Goal: Task Accomplishment & Management: Manage account settings

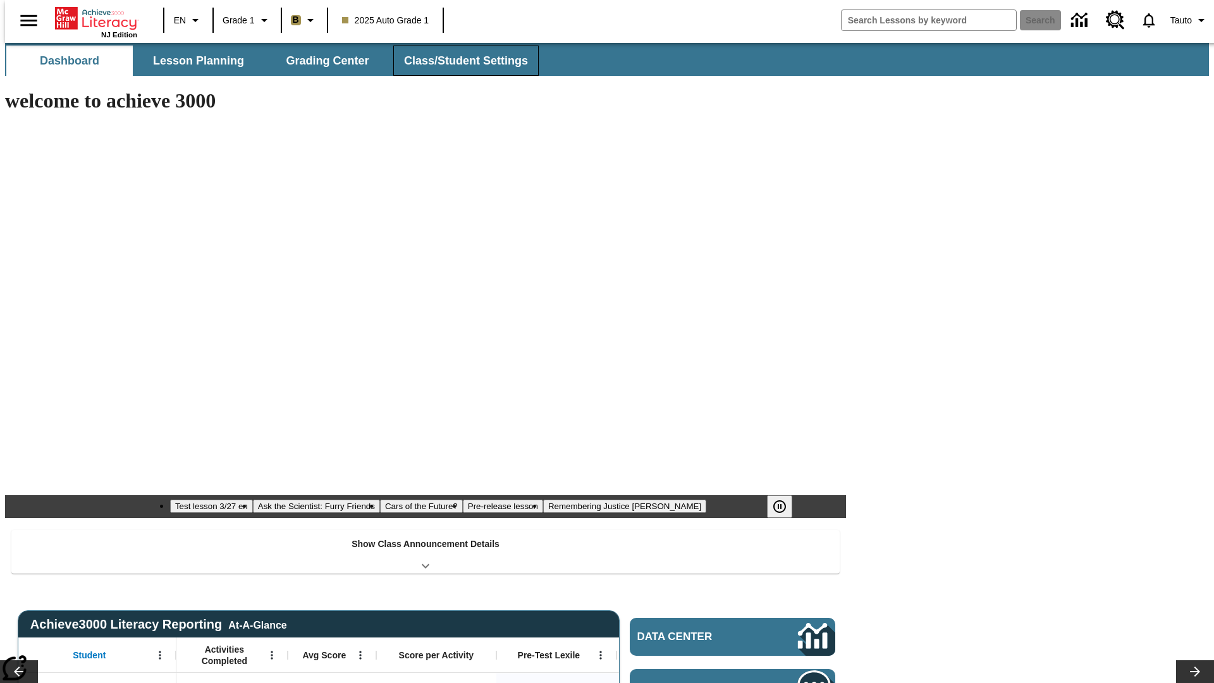
click at [460, 61] on span "Class/Student Settings" at bounding box center [466, 61] width 124 height 15
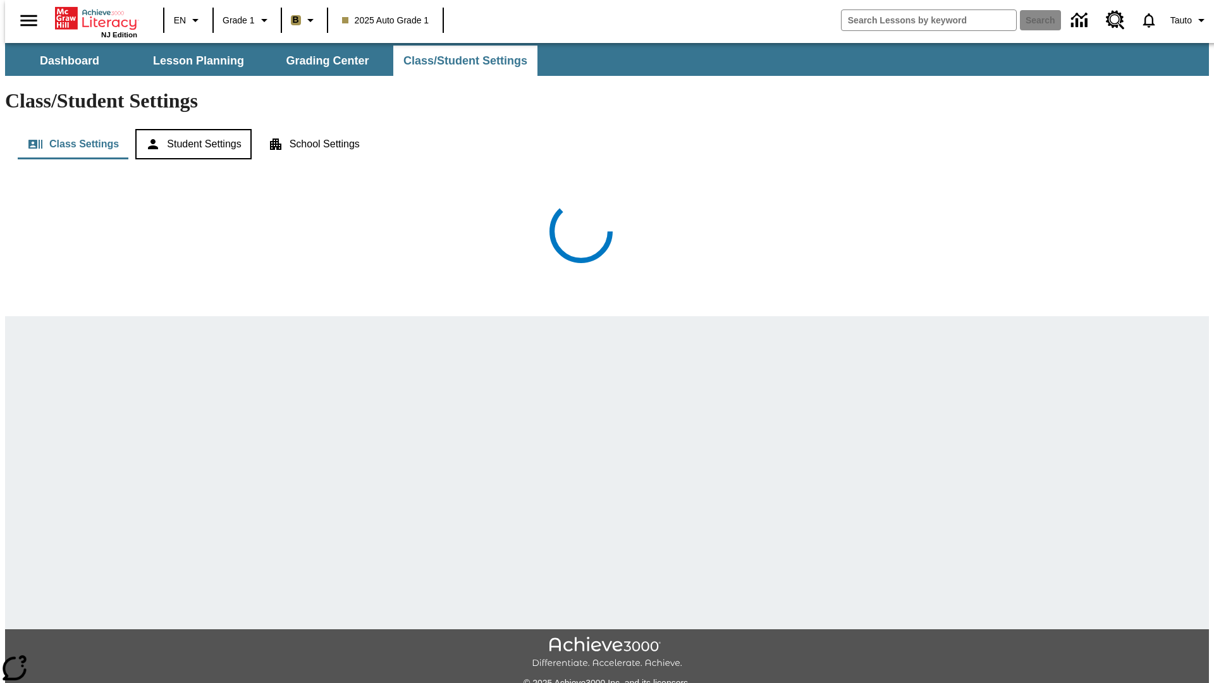
click at [189, 129] on button "Student Settings" at bounding box center [193, 144] width 116 height 30
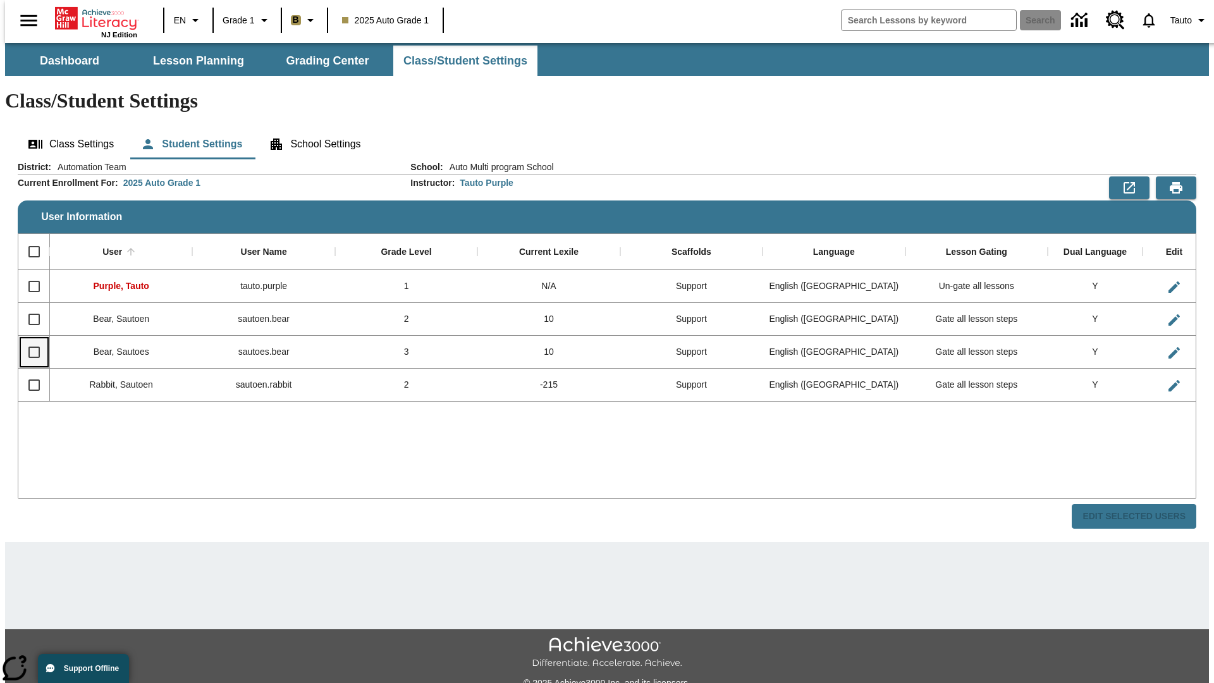
click at [28, 339] on input "Select row" at bounding box center [34, 352] width 27 height 27
checkbox input "true"
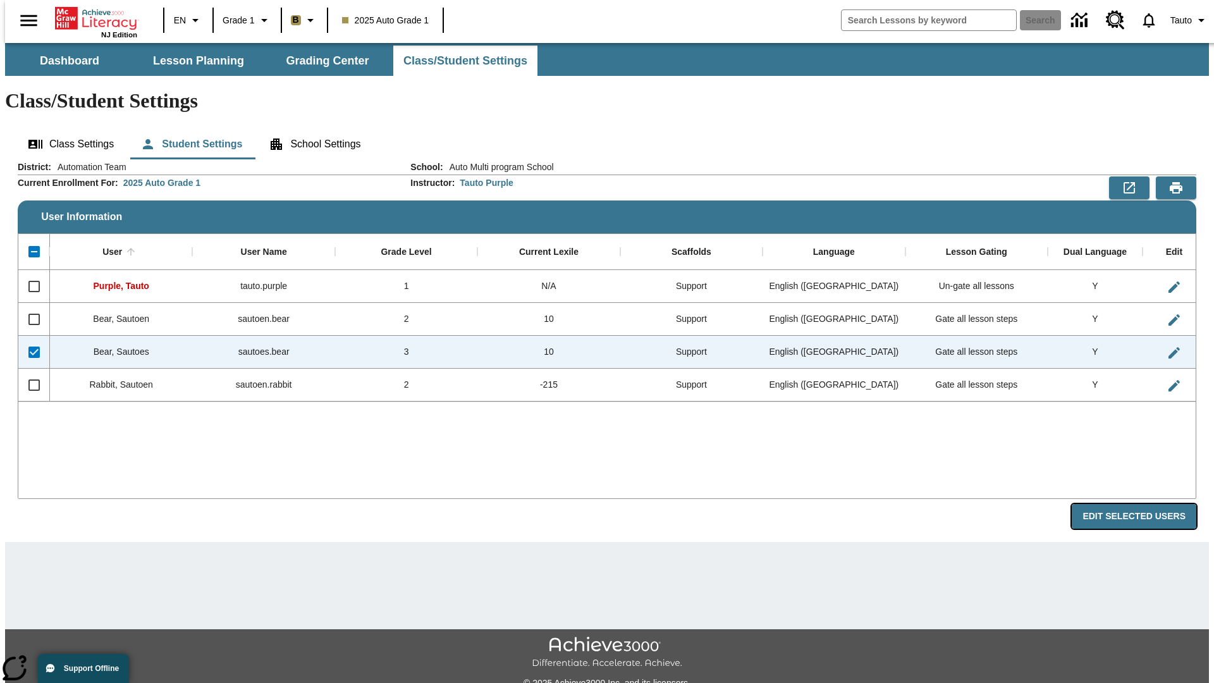
click at [1145, 504] on button "Edit Selected Users" at bounding box center [1134, 516] width 125 height 25
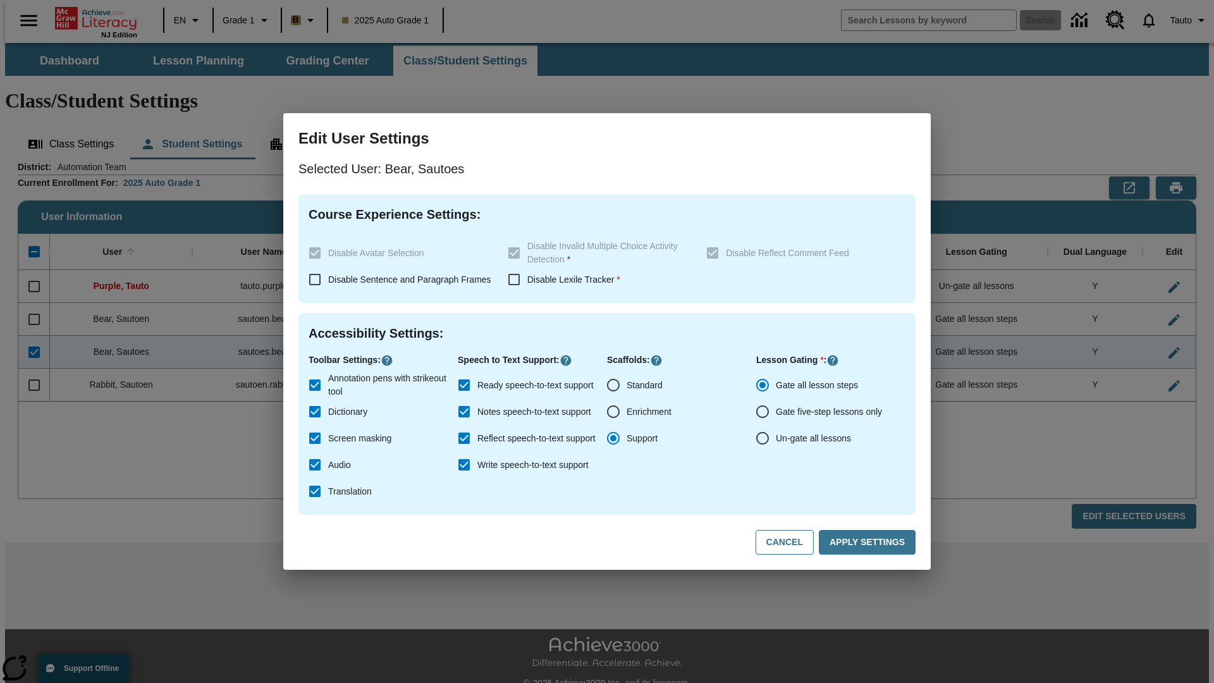
click at [763, 438] on input "Un-gate all lessons" at bounding box center [762, 438] width 27 height 27
radio input "true"
click at [870, 543] on button "Apply Settings" at bounding box center [867, 542] width 97 height 25
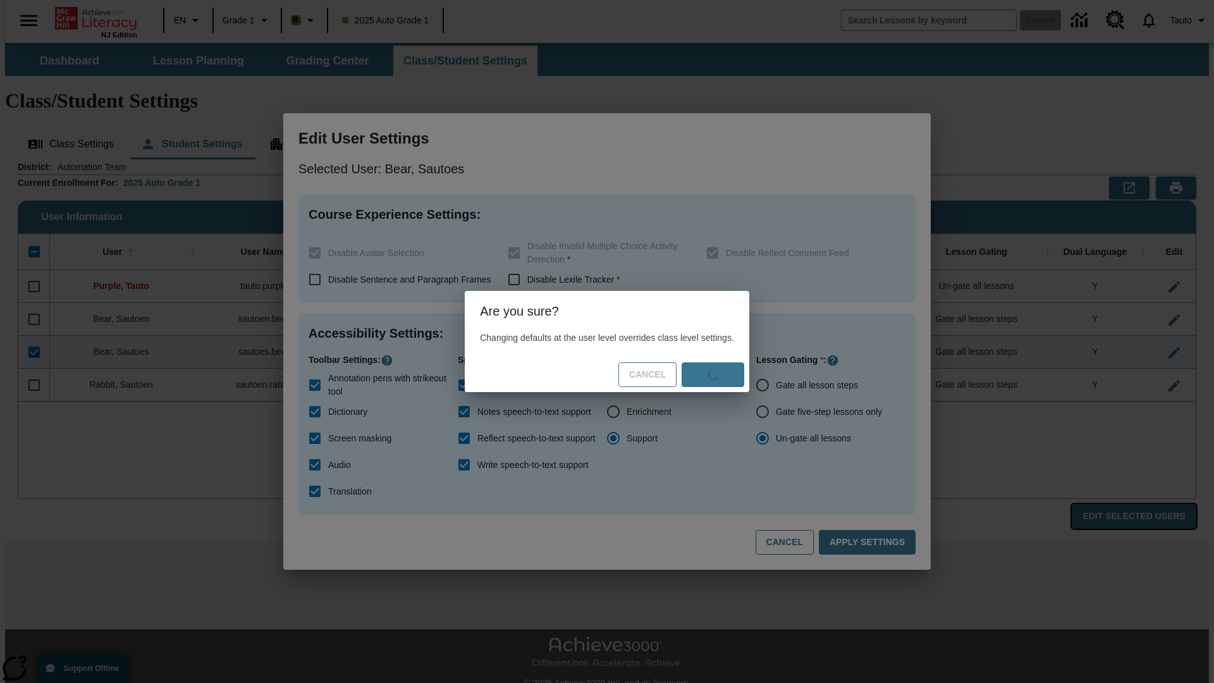
radio input "true"
checkbox input "false"
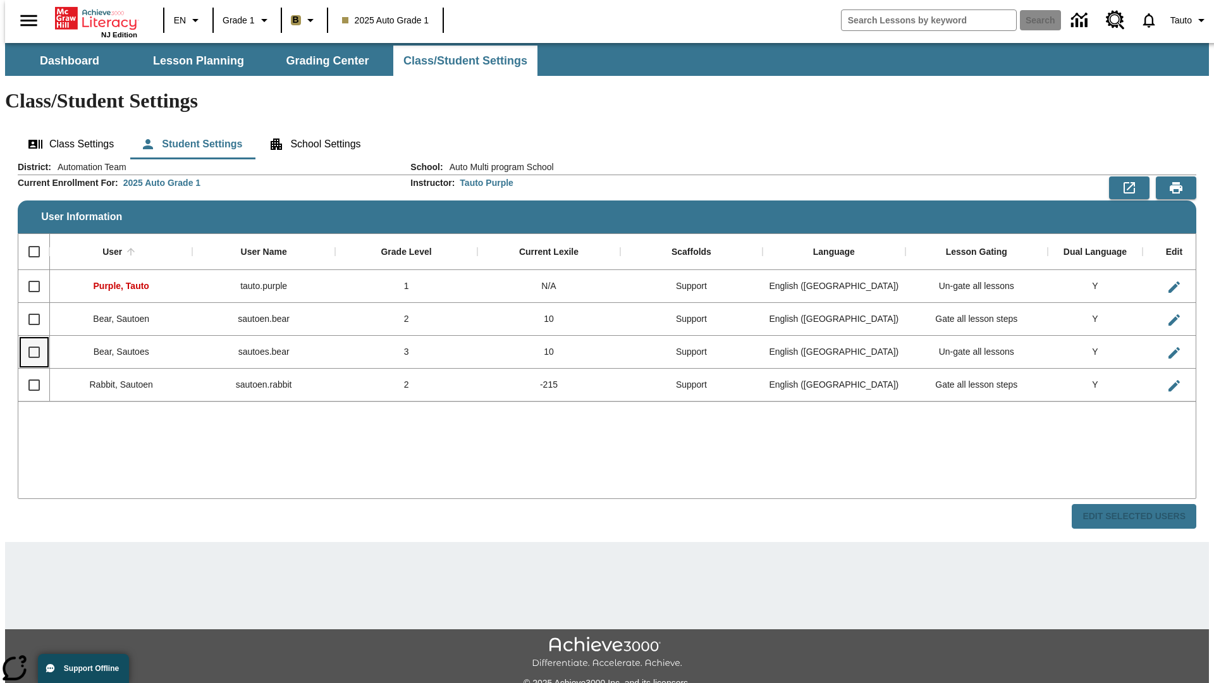
click at [28, 339] on input "Select row" at bounding box center [34, 352] width 27 height 27
checkbox input "true"
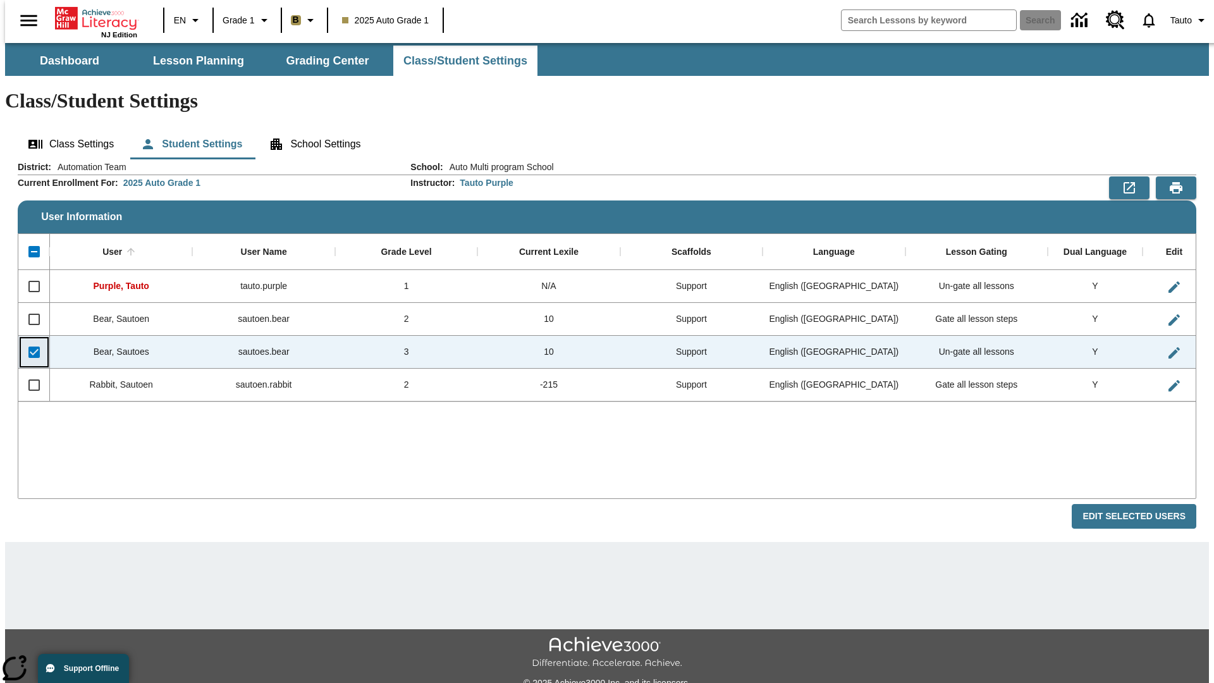
checkbox input "true"
click at [1145, 504] on button "Edit Selected Users" at bounding box center [1134, 516] width 125 height 25
